Goal: Information Seeking & Learning: Learn about a topic

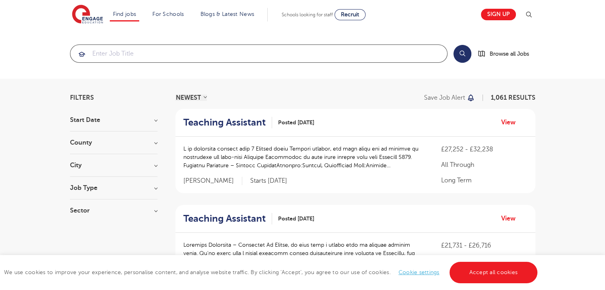
click at [346, 53] on input "search" at bounding box center [258, 53] width 377 height 17
click at [95, 176] on div "City Hounslow 67 Leeds 46 Bromley 42 Ealing 40 Wandsworth 38 Show more" at bounding box center [113, 169] width 87 height 15
click at [98, 168] on h3 "City" at bounding box center [113, 165] width 87 height 6
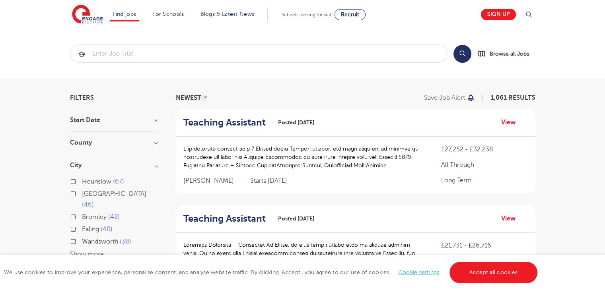
click at [91, 251] on button "Show more" at bounding box center [87, 254] width 34 height 7
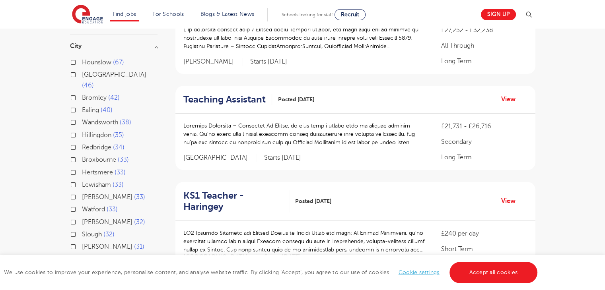
scroll to position [122, 0]
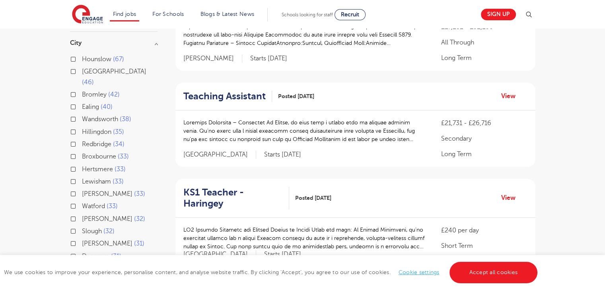
click at [99, 141] on span "Redbridge" at bounding box center [96, 144] width 29 height 7
click at [87, 141] on input "Redbridge 34" at bounding box center [84, 143] width 5 height 5
checkbox input "true"
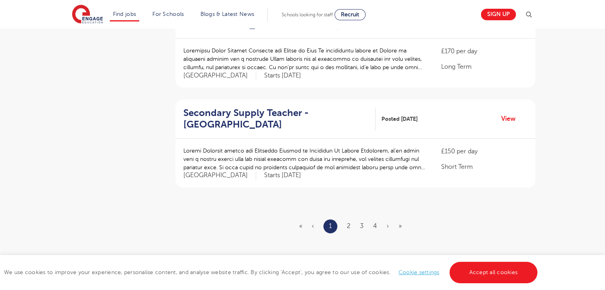
scroll to position [922, 0]
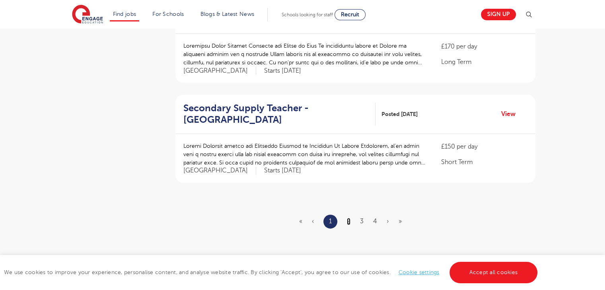
click at [350, 219] on link "2" at bounding box center [349, 221] width 4 height 7
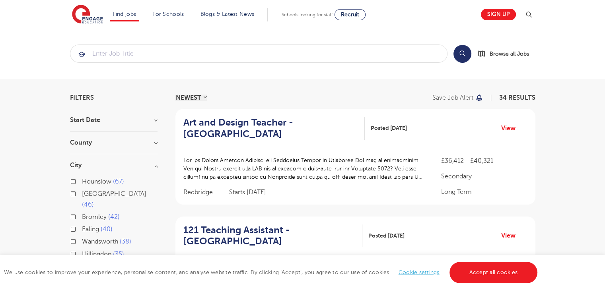
click at [113, 181] on span "67" at bounding box center [118, 181] width 11 height 7
click at [87, 181] on input "Hounslow 67" at bounding box center [84, 180] width 5 height 5
checkbox input "true"
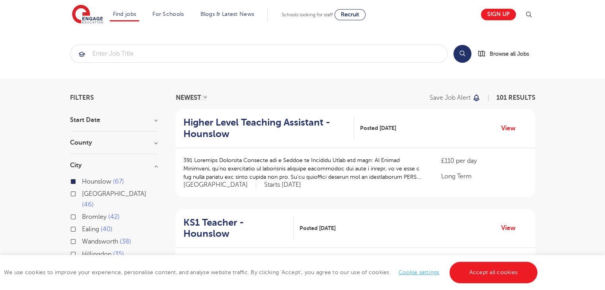
click at [113, 181] on span "67" at bounding box center [118, 181] width 11 height 7
click at [87, 181] on input "Hounslow 67" at bounding box center [84, 180] width 5 height 5
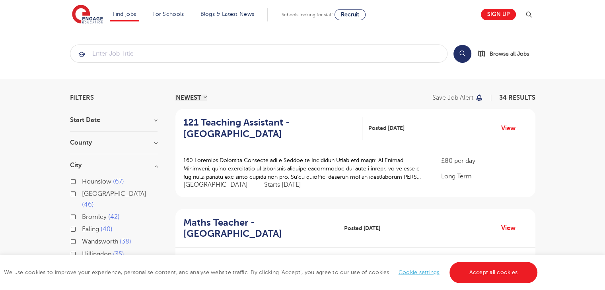
click at [82, 182] on label "Hounslow 67" at bounding box center [103, 182] width 42 height 10
click at [82, 182] on input "Hounslow 67" at bounding box center [84, 180] width 5 height 5
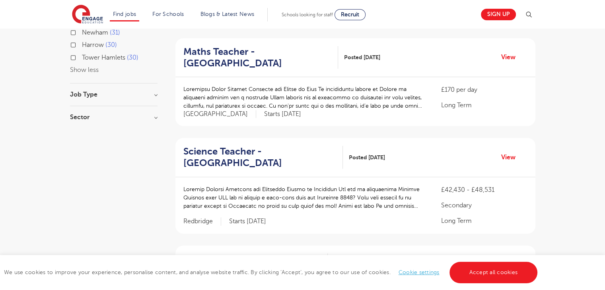
scroll to position [366, 0]
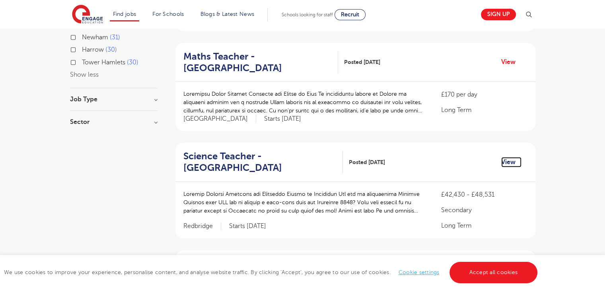
click at [508, 157] on link "View" at bounding box center [511, 162] width 20 height 10
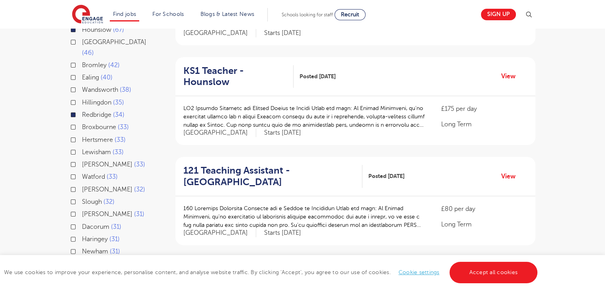
scroll to position [150, 0]
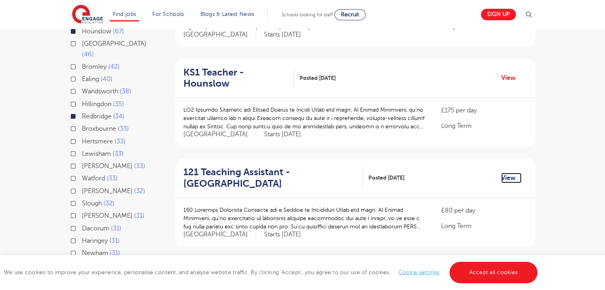
click at [505, 173] on link "View" at bounding box center [511, 178] width 20 height 10
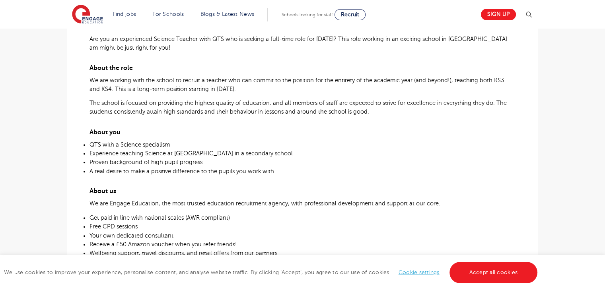
scroll to position [242, 0]
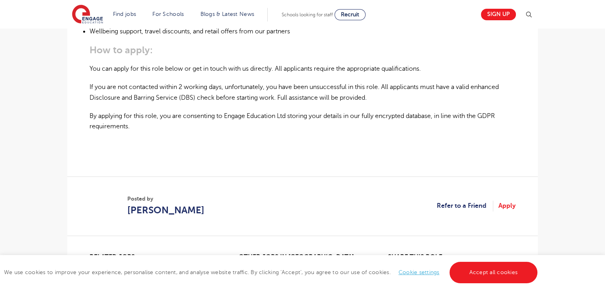
scroll to position [727, 0]
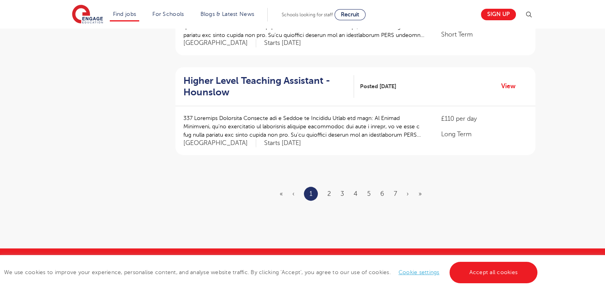
scroll to position [936, 0]
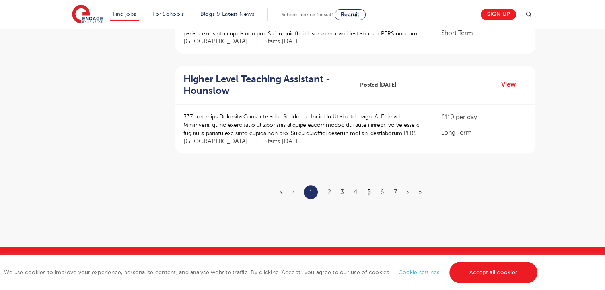
click at [369, 189] on link "5" at bounding box center [369, 192] width 4 height 7
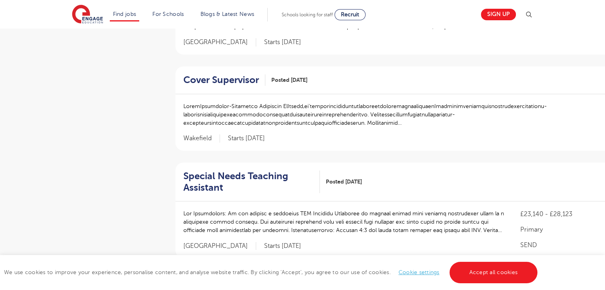
scroll to position [440, 0]
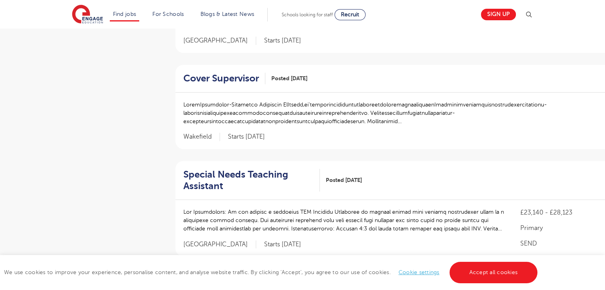
click at [350, 118] on p at bounding box center [407, 113] width 449 height 25
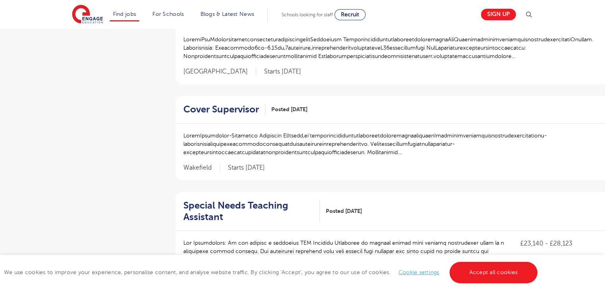
scroll to position [415, 0]
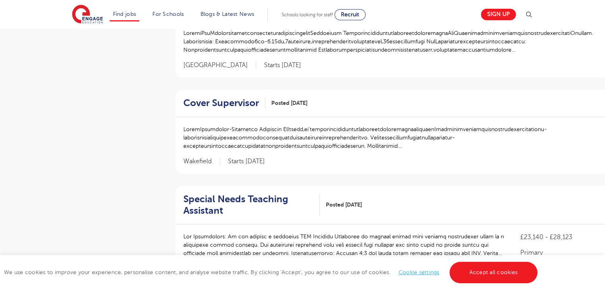
click at [423, 119] on div "£21,731 - £26,716 Secondary Long Term Wakefield Starts 2025-10-06" at bounding box center [407, 145] width 465 height 56
click at [399, 144] on p at bounding box center [407, 137] width 449 height 25
